Goal: Information Seeking & Learning: Learn about a topic

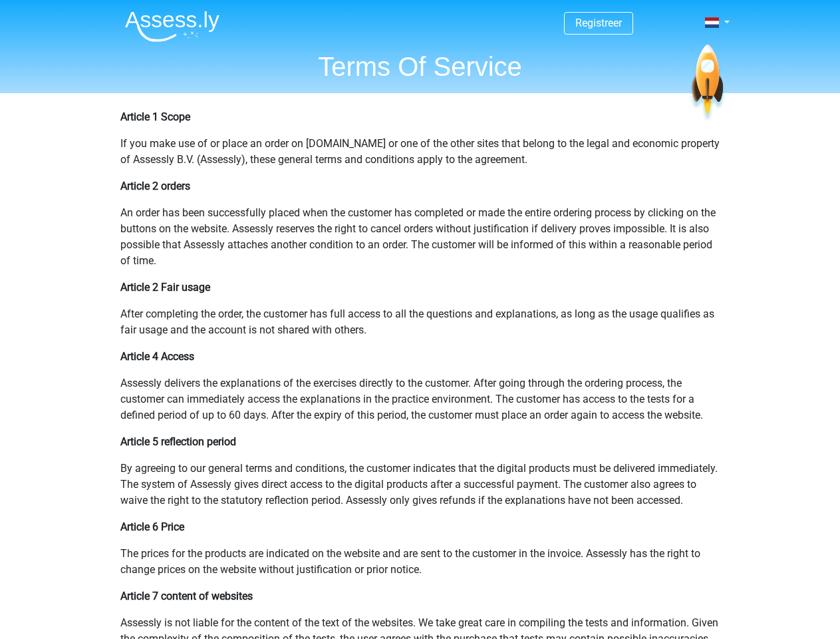
click at [713, 23] on span at bounding box center [712, 22] width 14 height 11
